Goal: Task Accomplishment & Management: Manage account settings

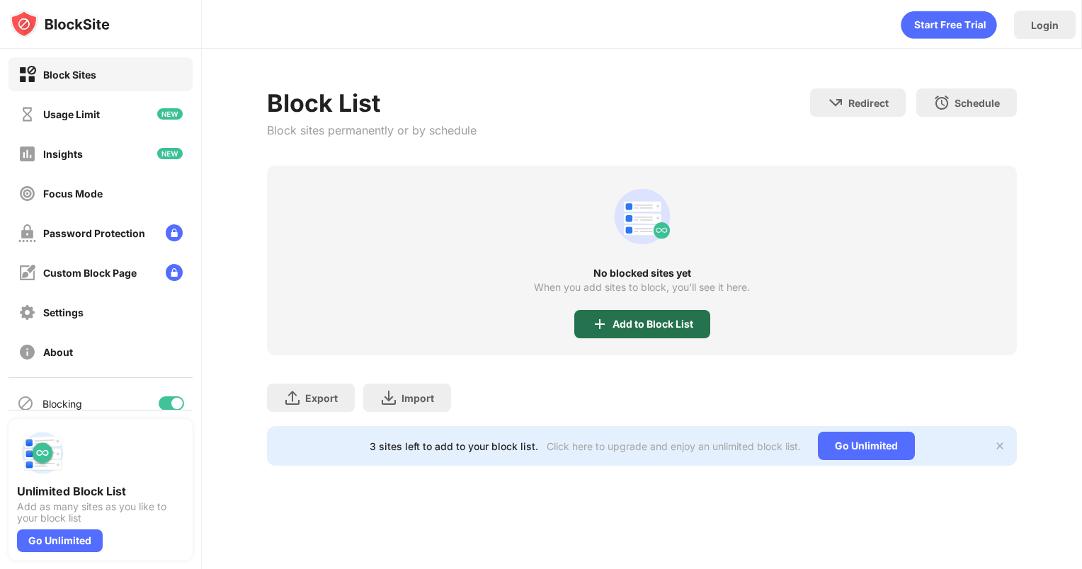
click at [621, 330] on div "Add to Block List" at bounding box center [642, 324] width 136 height 28
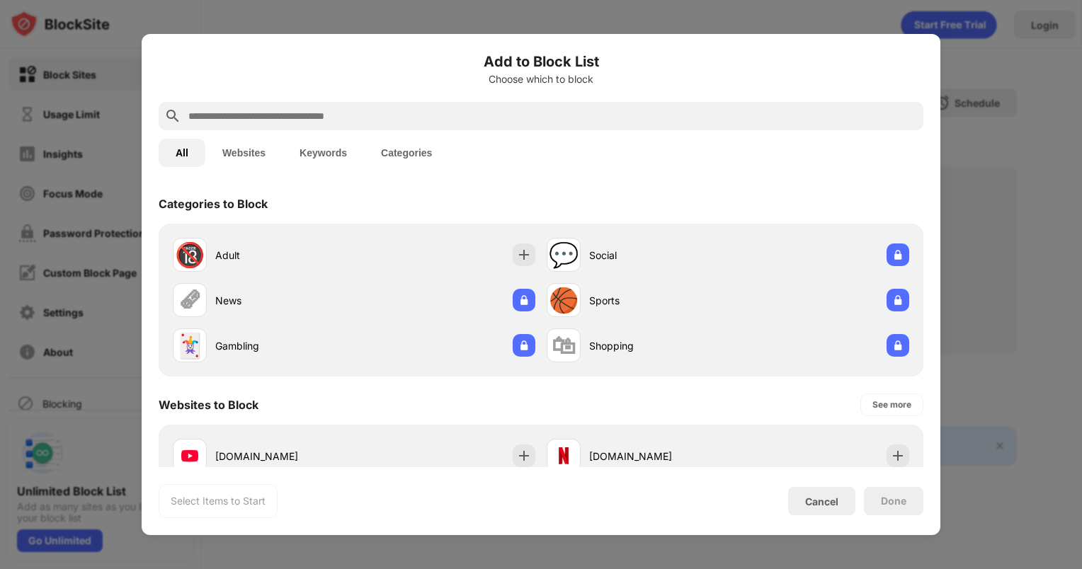
click at [331, 154] on button "Keywords" at bounding box center [323, 153] width 81 height 28
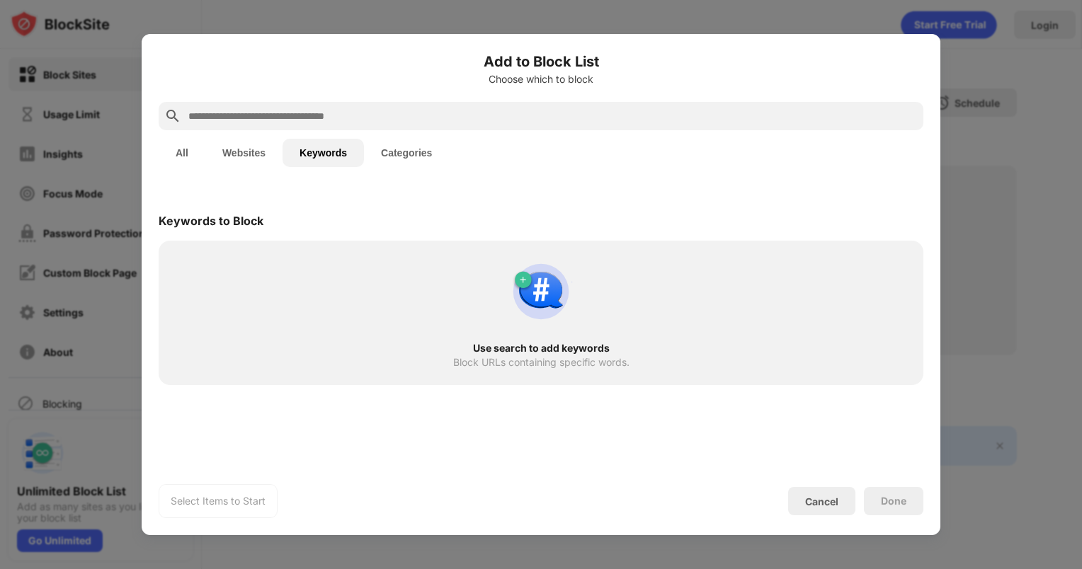
click at [330, 122] on input "text" at bounding box center [552, 116] width 731 height 17
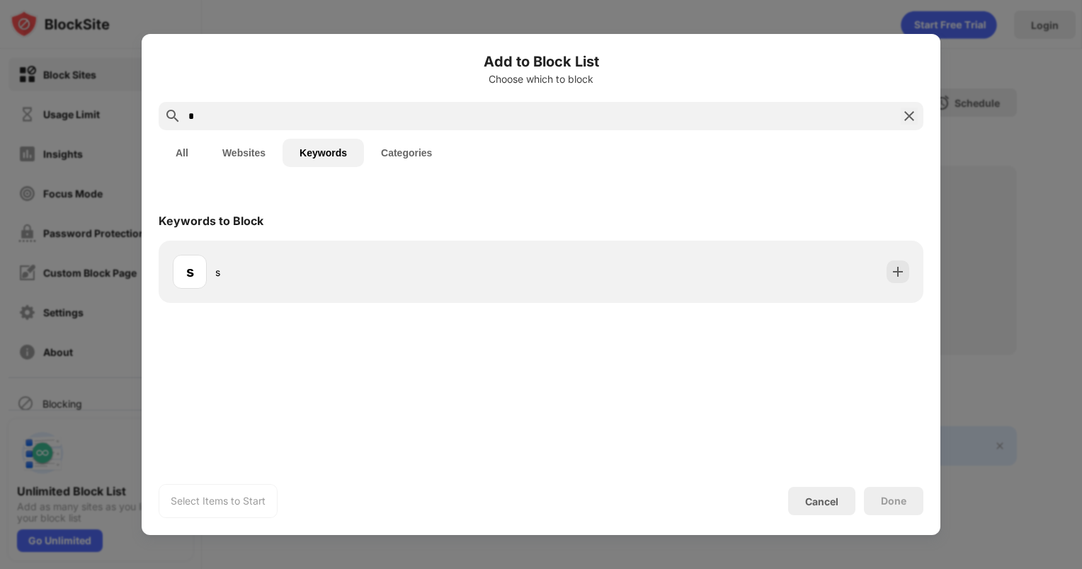
type input "*"
type input "******"
click at [235, 302] on div "t talkie" at bounding box center [541, 272] width 765 height 62
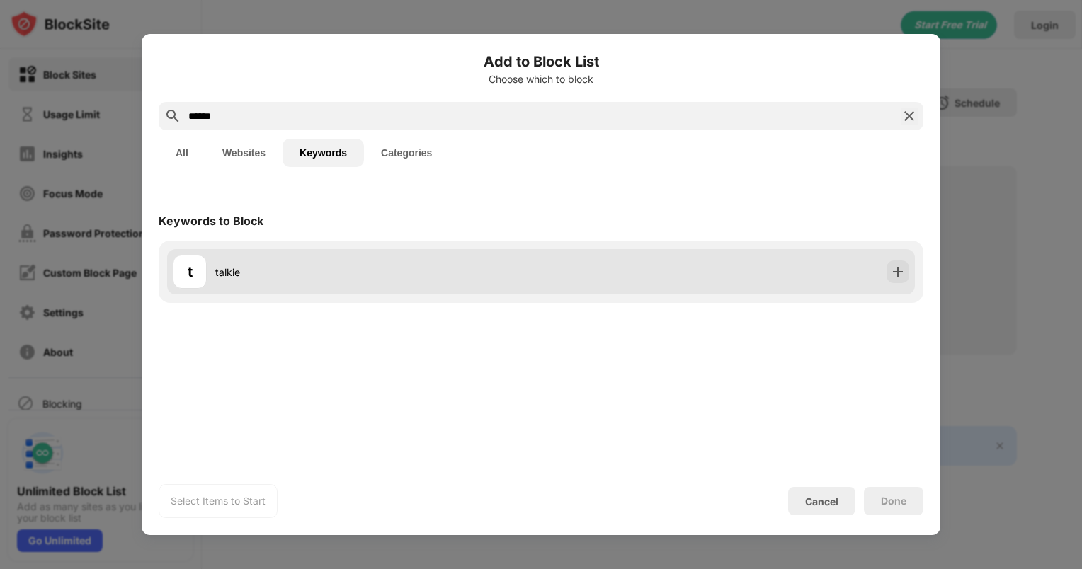
click at [248, 258] on div "t talkie" at bounding box center [357, 272] width 368 height 34
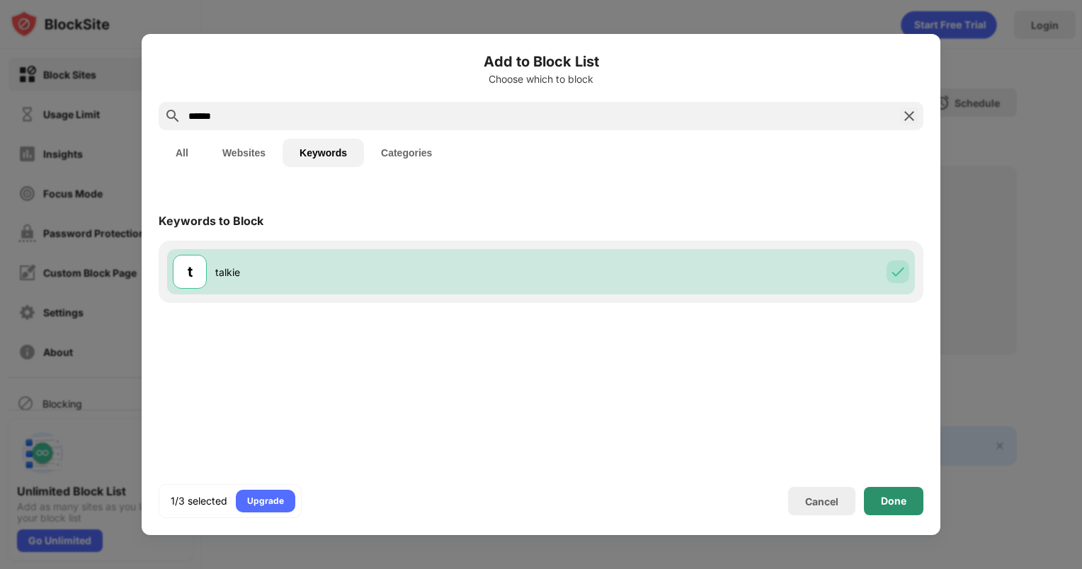
click at [895, 504] on div "Done" at bounding box center [893, 501] width 25 height 11
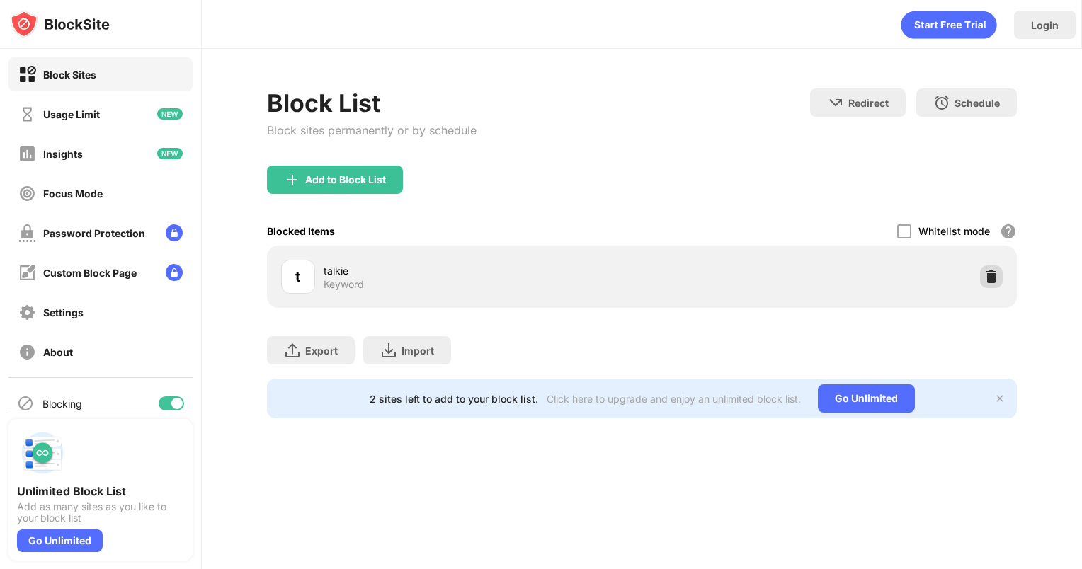
click at [989, 280] on img at bounding box center [991, 277] width 14 height 14
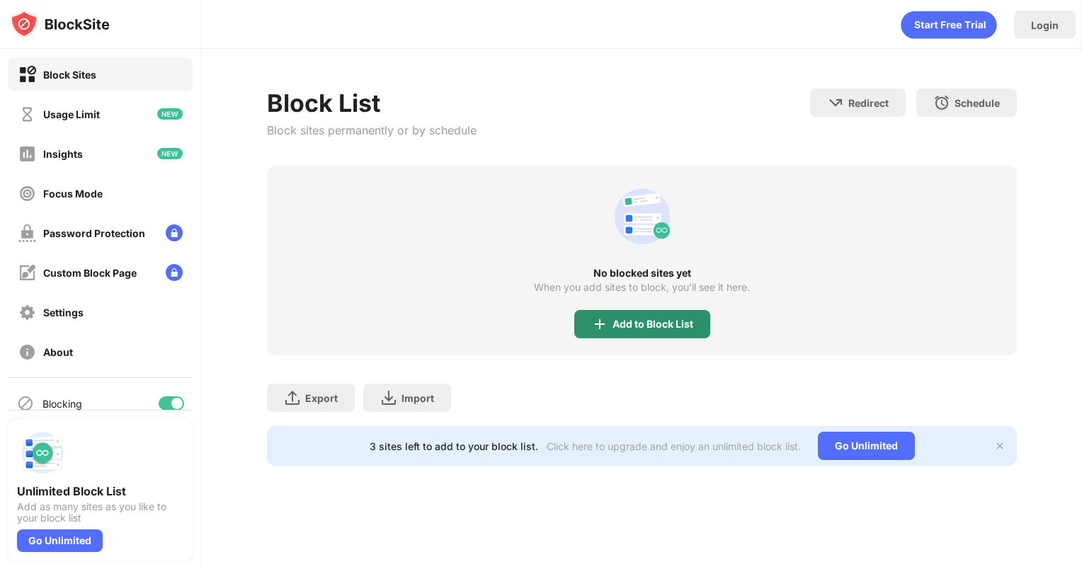
click at [632, 324] on div "Add to Block List" at bounding box center [652, 324] width 81 height 11
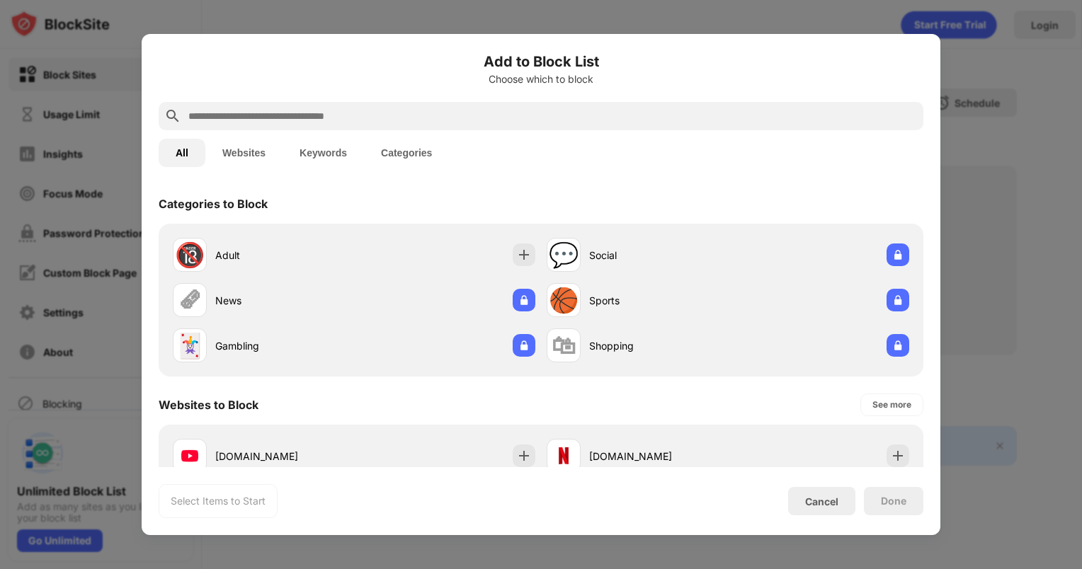
click at [329, 156] on button "Keywords" at bounding box center [323, 153] width 81 height 28
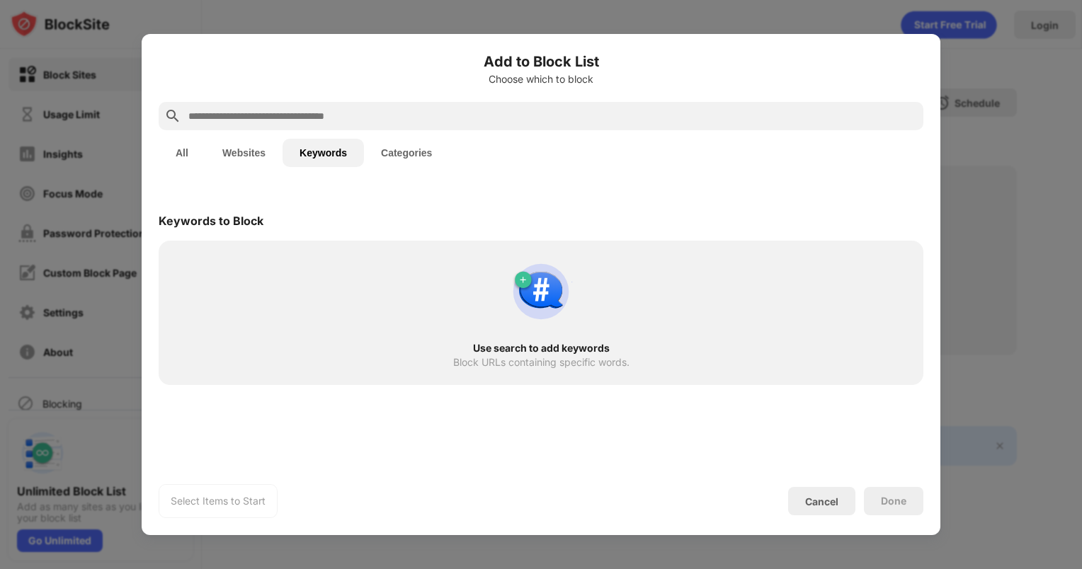
click at [317, 115] on input "text" at bounding box center [552, 116] width 731 height 17
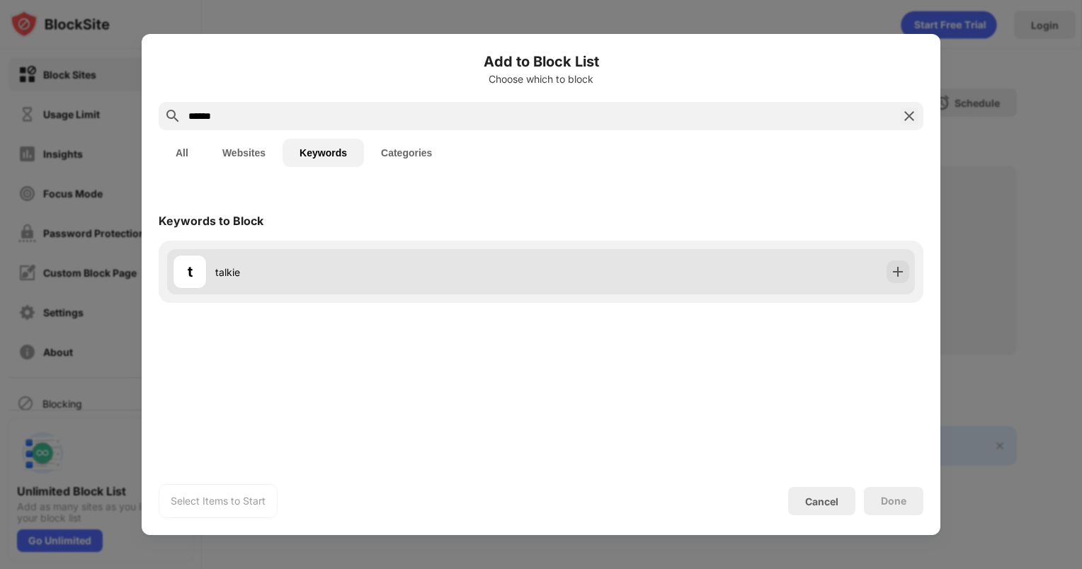
type input "******"
click at [251, 278] on div "talkie" at bounding box center [378, 272] width 326 height 15
